Goal: Transaction & Acquisition: Purchase product/service

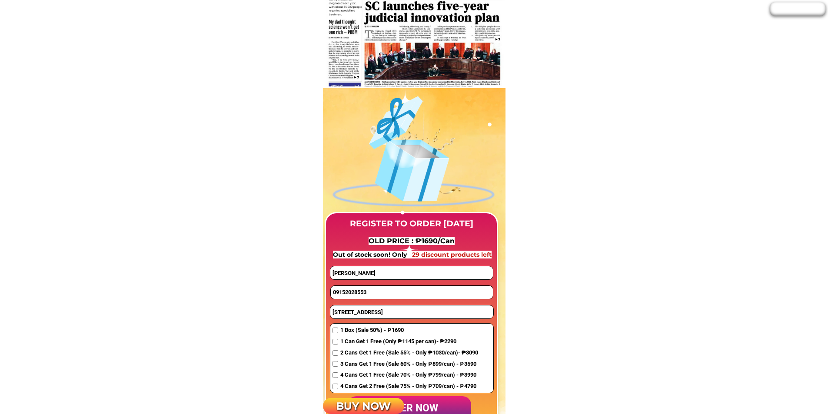
scroll to position [608, 0]
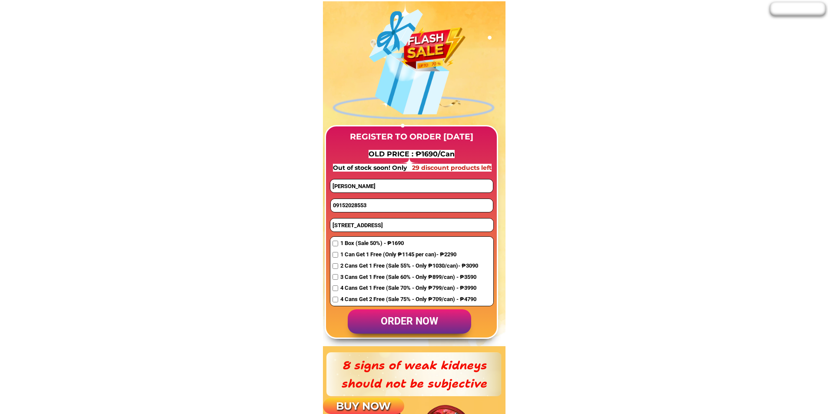
click at [361, 206] on input "09152028553" at bounding box center [412, 205] width 162 height 13
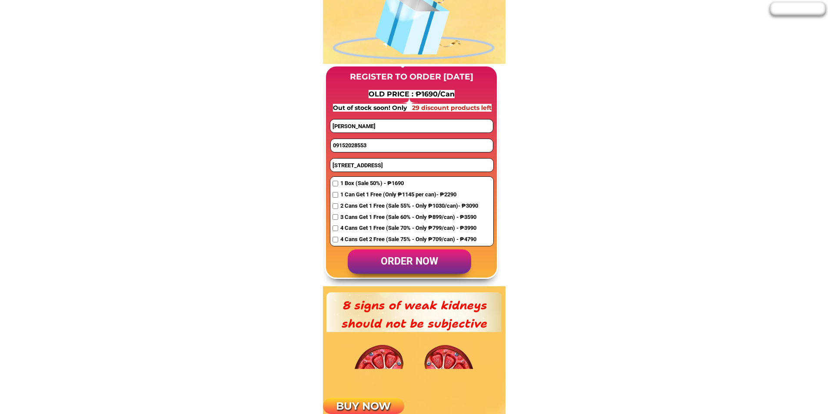
scroll to position [695, 0]
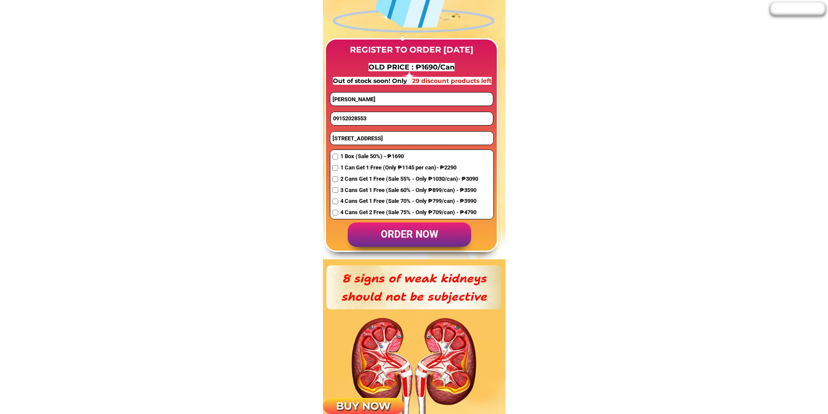
click at [363, 116] on input "09152028553" at bounding box center [412, 118] width 162 height 13
paste input "950803446"
type input "09950803446"
drag, startPoint x: 381, startPoint y: 97, endPoint x: 287, endPoint y: 97, distance: 93.8
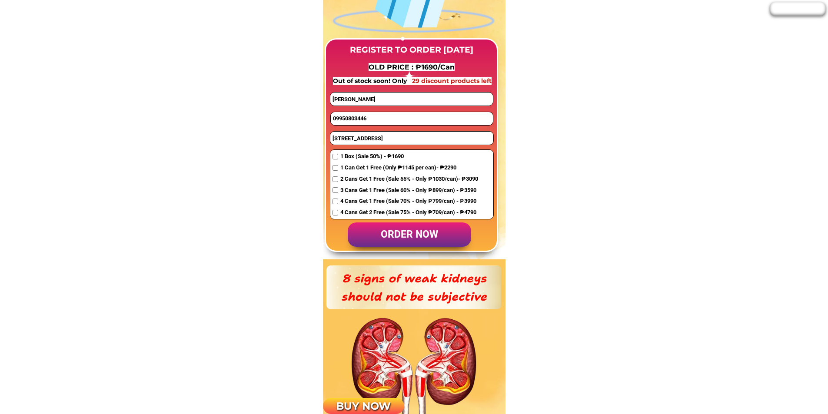
paste input "[PERSON_NAME]"
type input "[PERSON_NAME]"
click at [366, 143] on input "[STREET_ADDRESS]" at bounding box center [411, 138] width 163 height 13
paste input "Tatins tesort la [GEOGRAPHIC_DATA]"
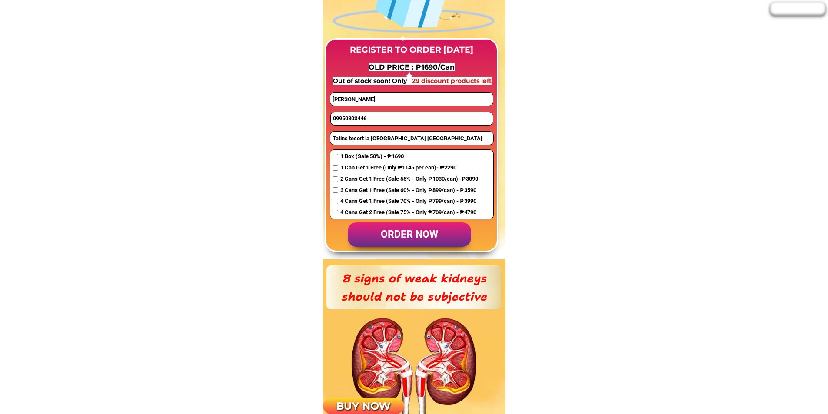
type input "Tatins tesort la [GEOGRAPHIC_DATA] [GEOGRAPHIC_DATA]"
click at [341, 179] on span "2 Cans Get 1 Free (Sale 55% - Only ₱1030/can)- ₱3090" at bounding box center [409, 179] width 138 height 9
checkbox input "true"
click at [402, 228] on p "order now" at bounding box center [409, 234] width 123 height 25
